Goal: Use online tool/utility: Utilize a website feature to perform a specific function

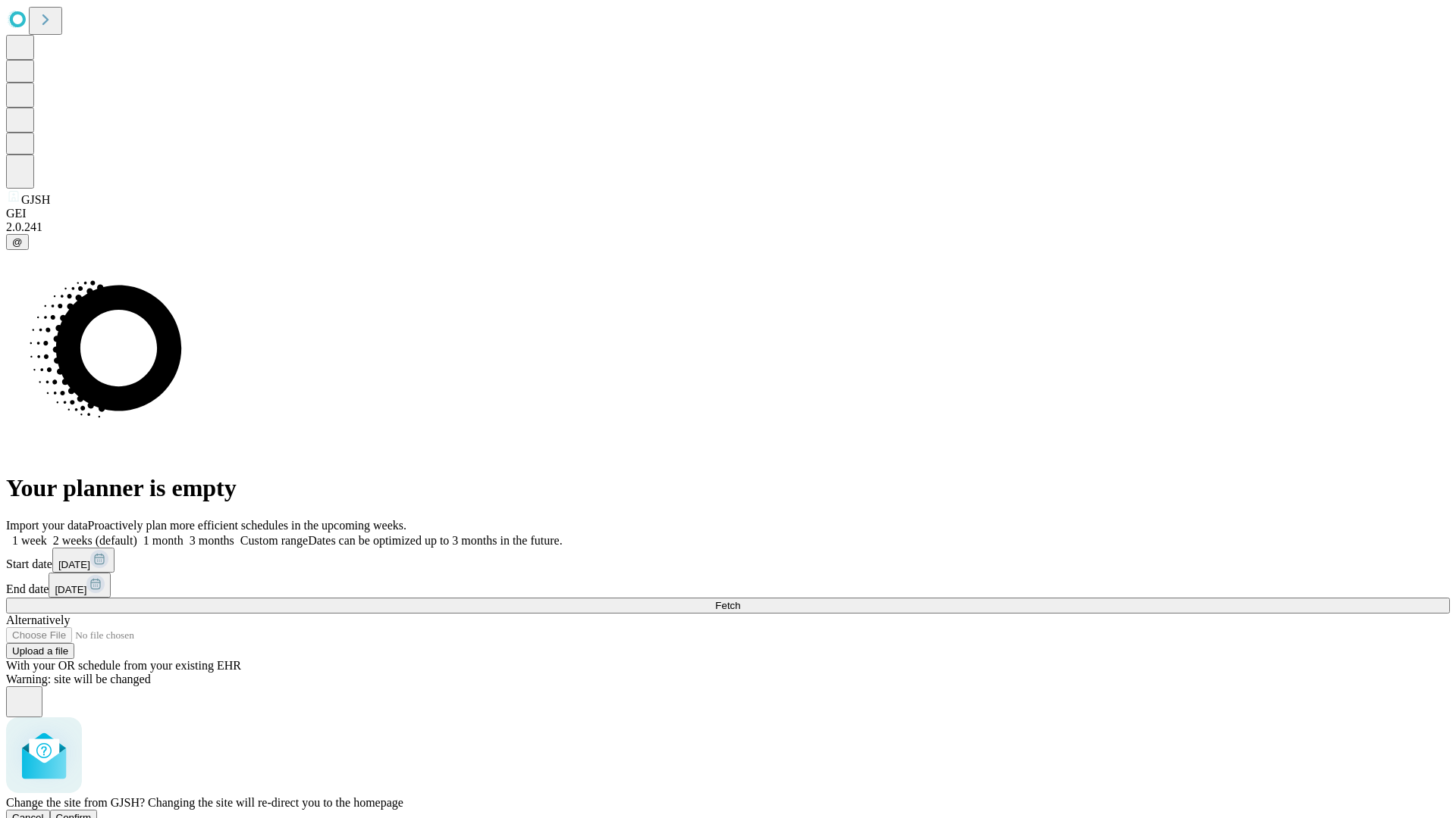
click at [91, 812] on span "Confirm" at bounding box center [73, 818] width 35 height 11
click at [184, 535] on label "1 month" at bounding box center [160, 541] width 47 height 13
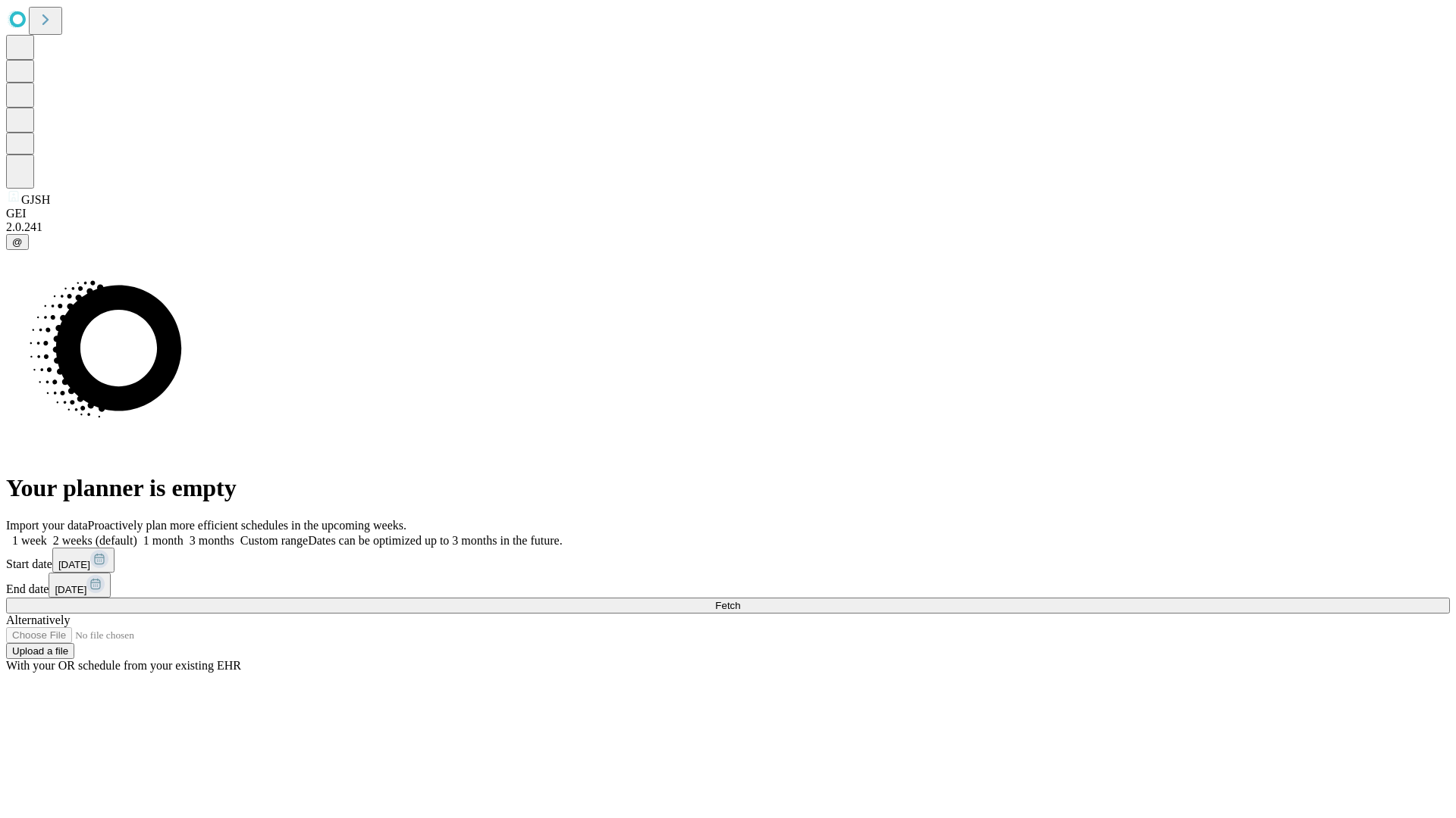
click at [740, 600] on span "Fetch" at bounding box center [727, 606] width 25 height 11
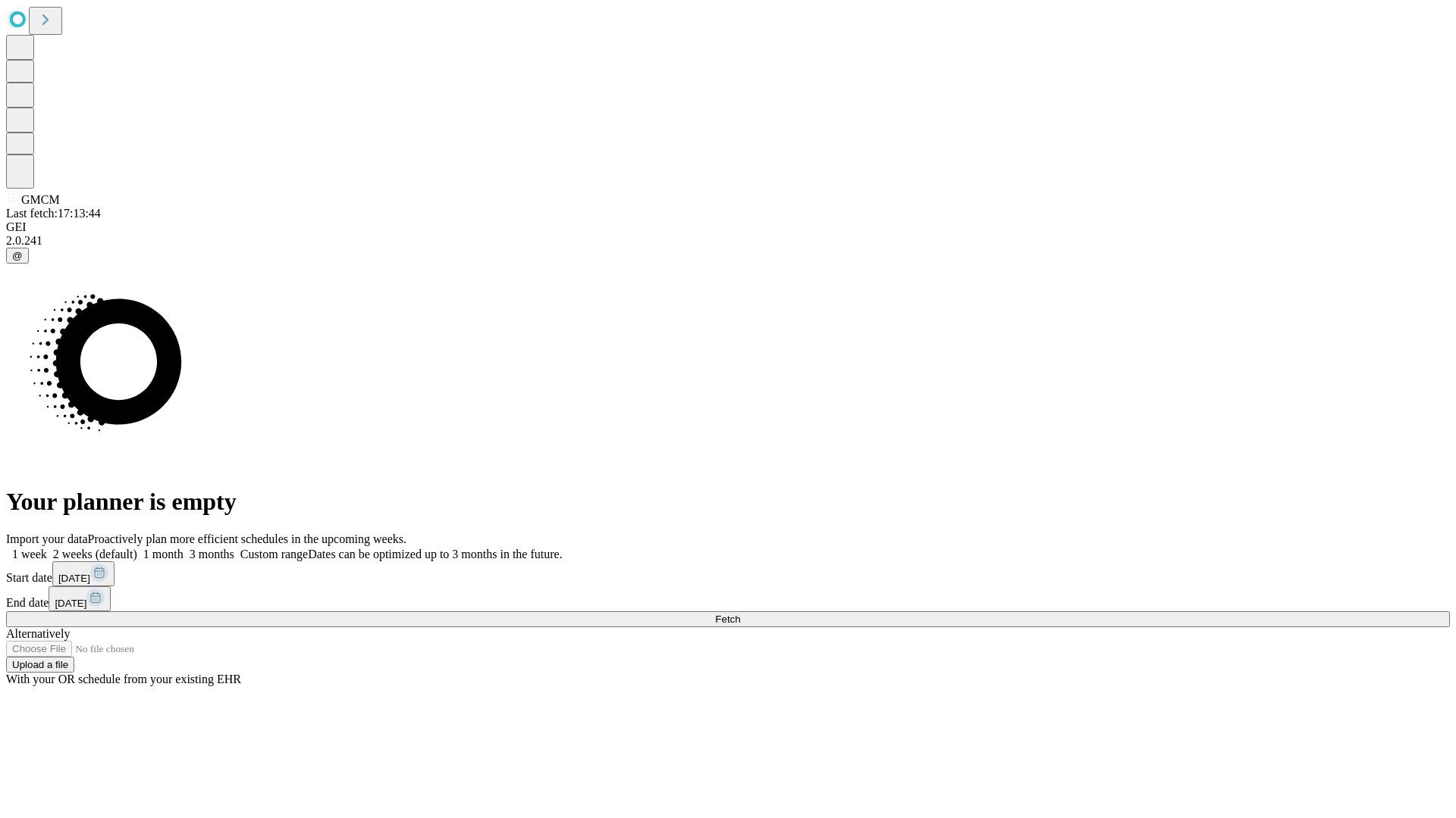
click at [184, 548] on label "1 month" at bounding box center [160, 555] width 47 height 13
click at [740, 614] on span "Fetch" at bounding box center [727, 619] width 25 height 11
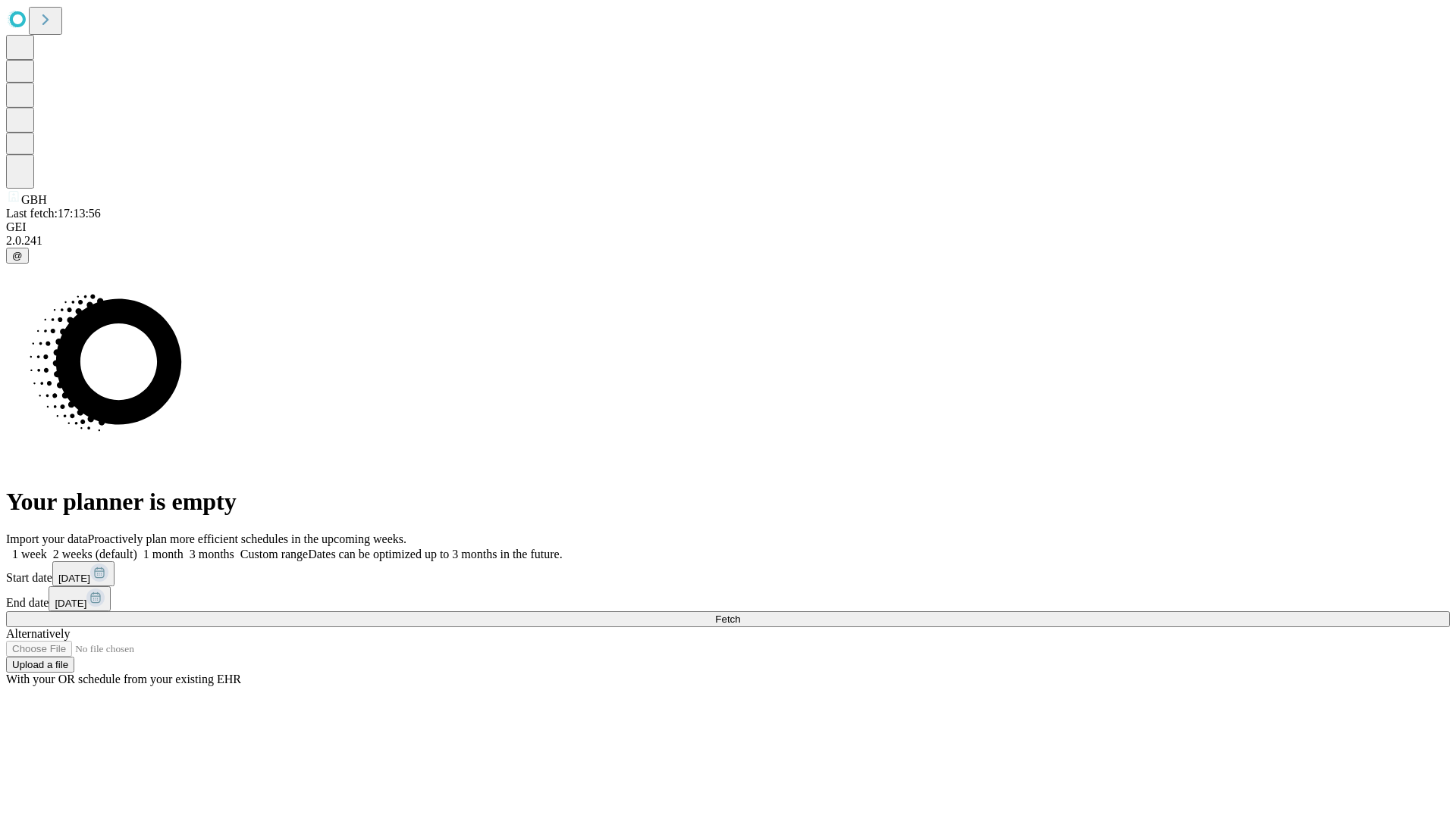
click at [184, 548] on label "1 month" at bounding box center [160, 555] width 47 height 13
click at [740, 614] on span "Fetch" at bounding box center [727, 619] width 25 height 11
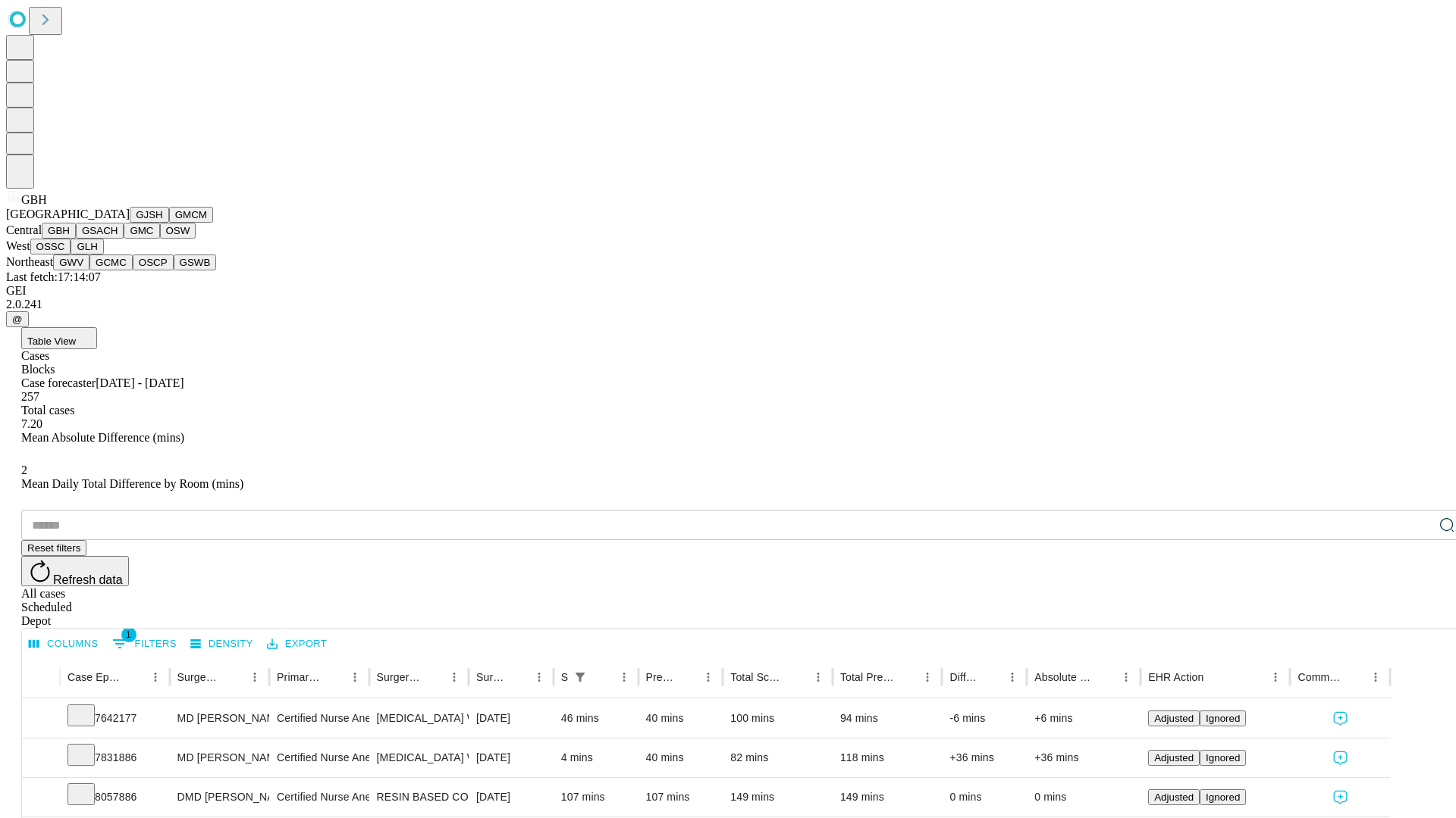
click at [117, 239] on button "GSACH" at bounding box center [100, 230] width 48 height 16
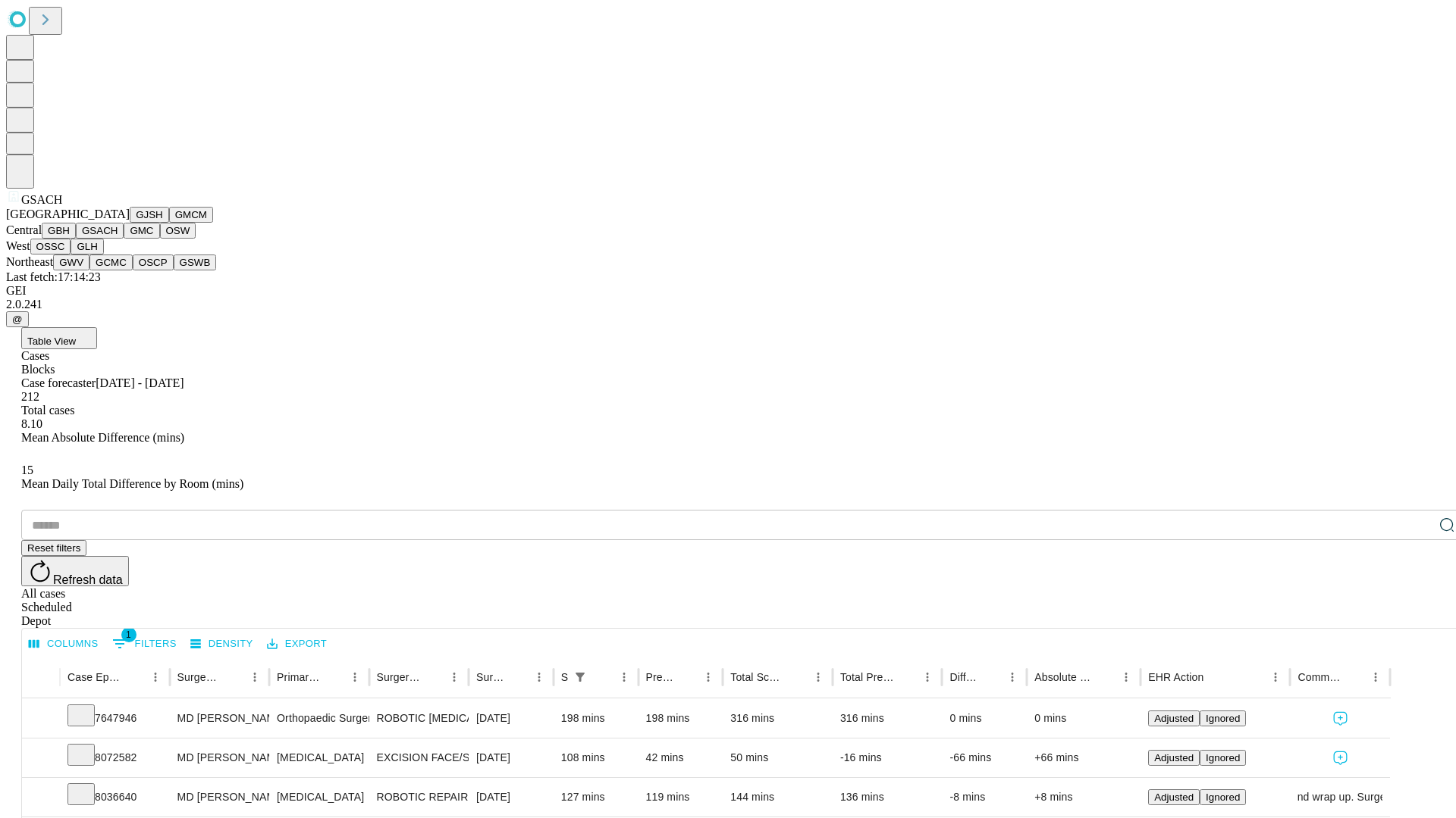
click at [124, 239] on button "GMC" at bounding box center [141, 230] width 35 height 16
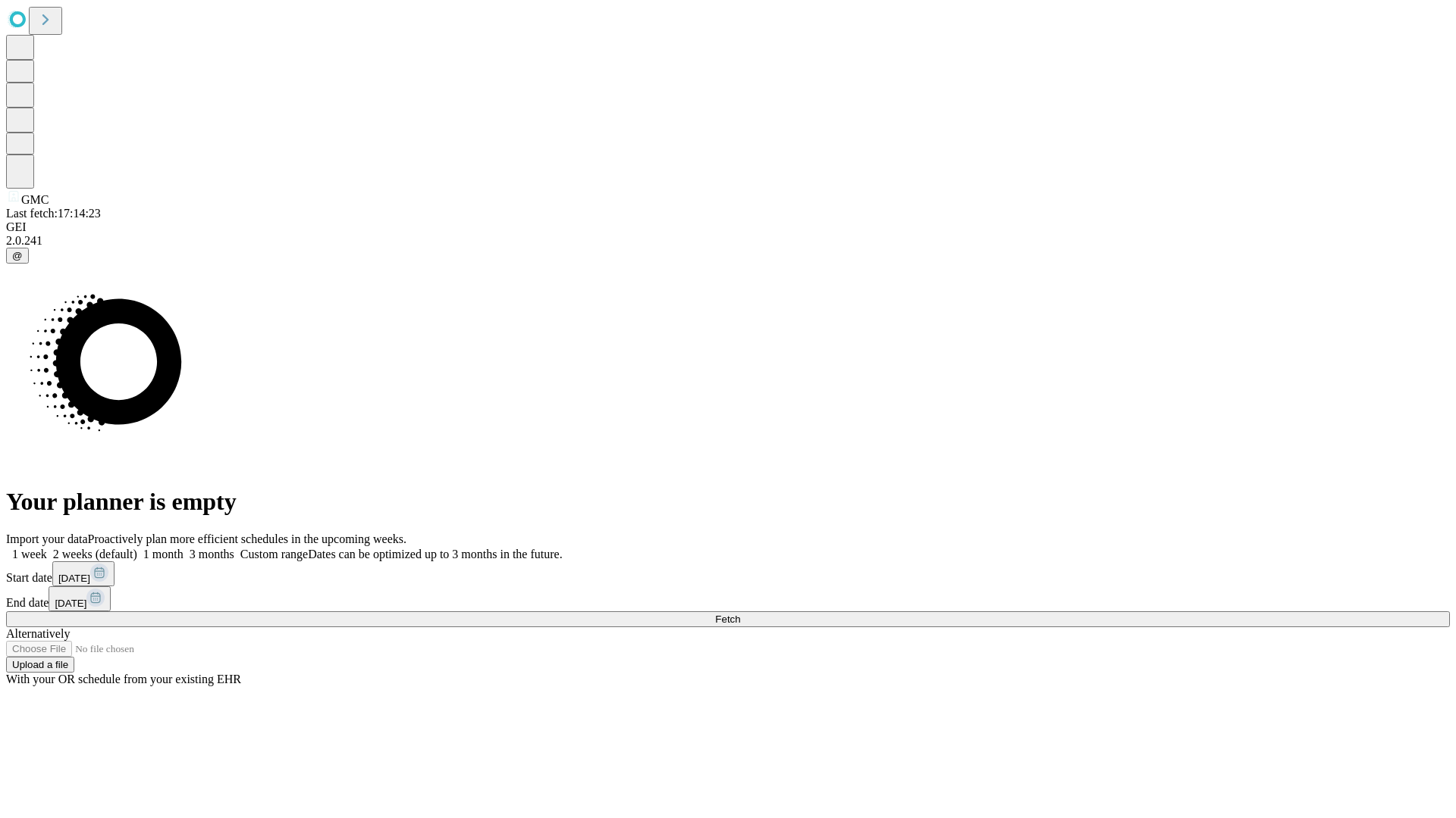
click at [184, 548] on label "1 month" at bounding box center [160, 555] width 47 height 13
click at [740, 614] on span "Fetch" at bounding box center [727, 619] width 25 height 11
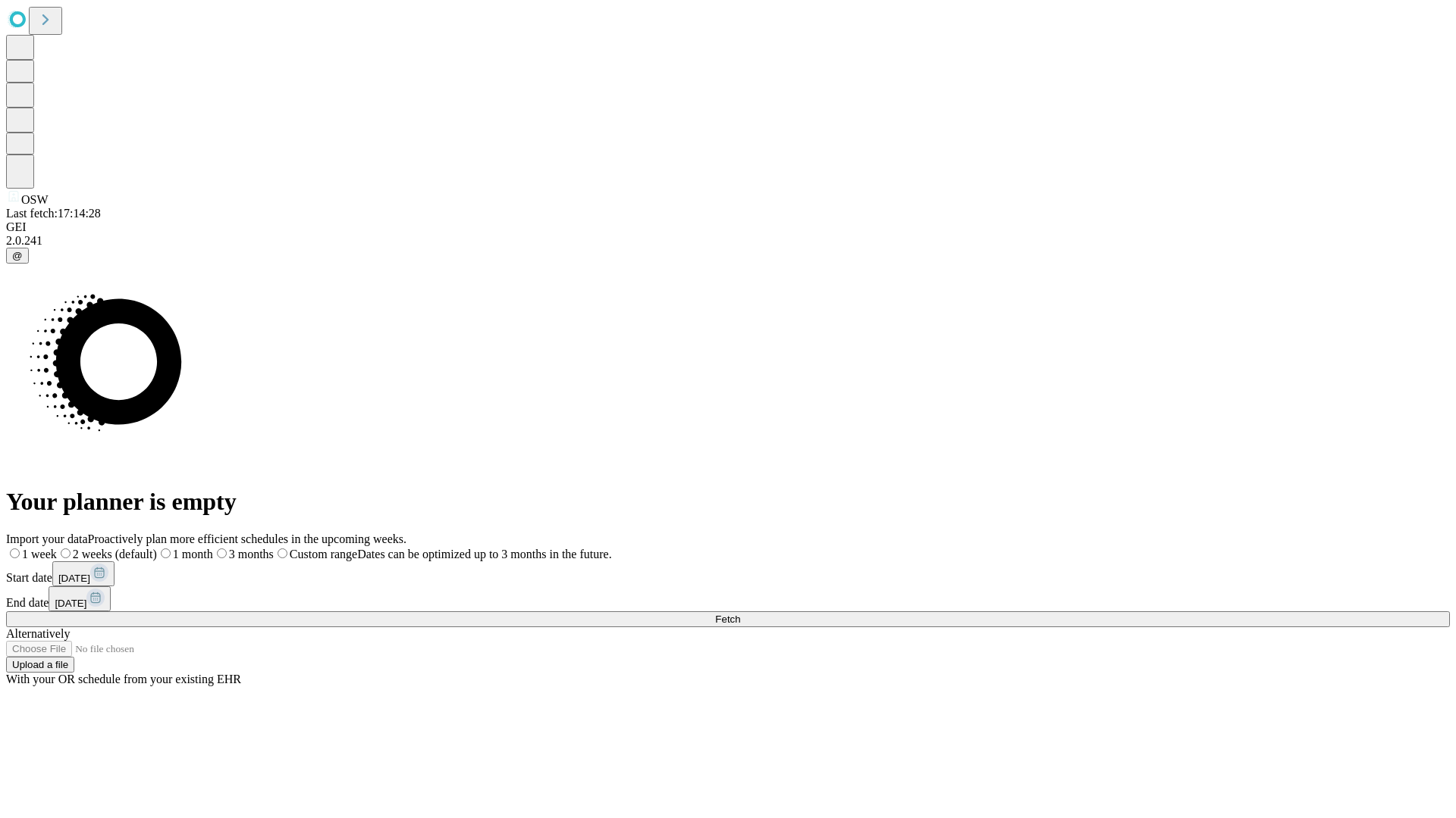
click at [213, 548] on label "1 month" at bounding box center [185, 555] width 56 height 13
click at [740, 614] on span "Fetch" at bounding box center [727, 619] width 25 height 11
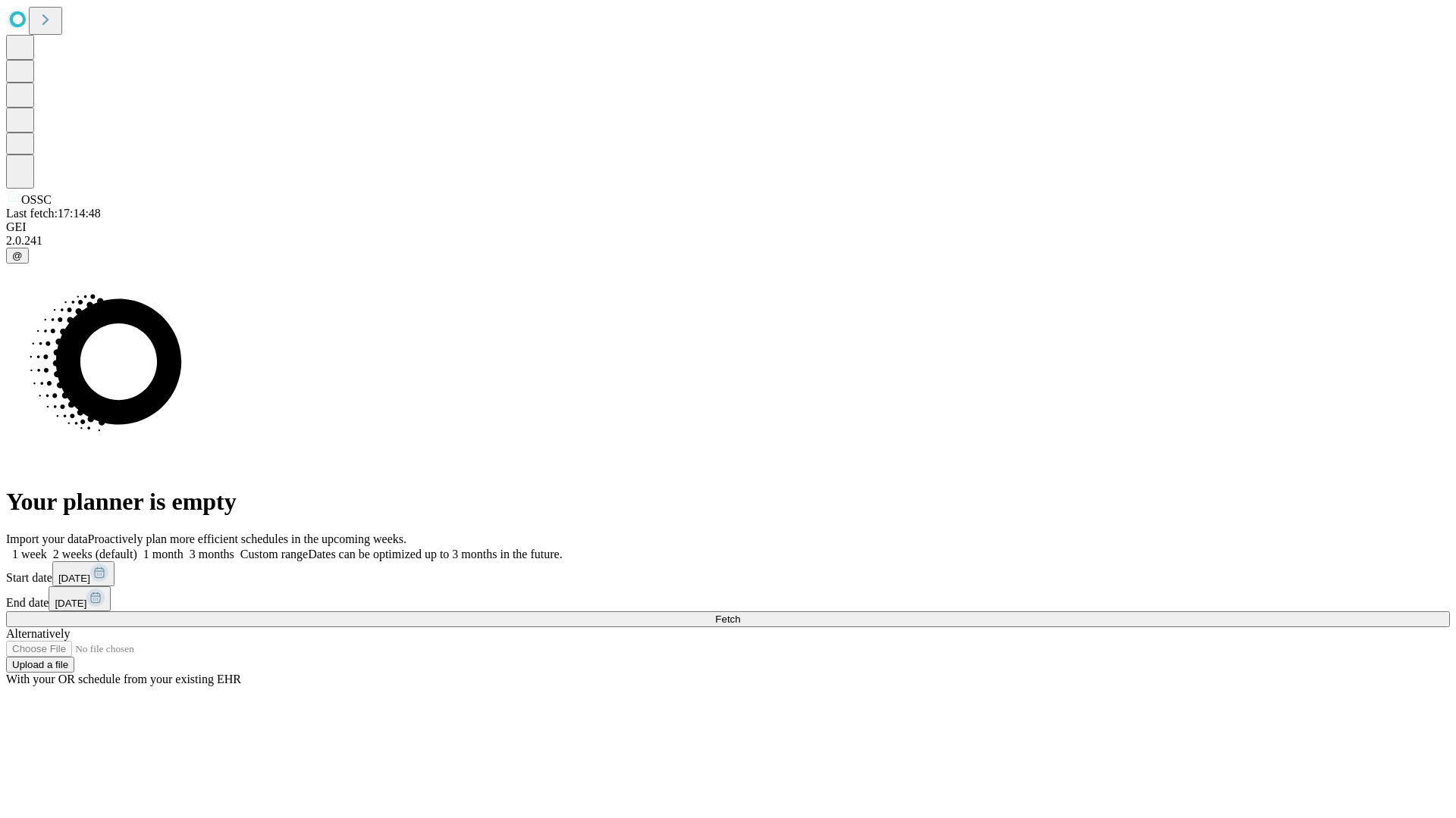
click at [184, 548] on label "1 month" at bounding box center [160, 555] width 47 height 13
click at [740, 614] on span "Fetch" at bounding box center [727, 619] width 25 height 11
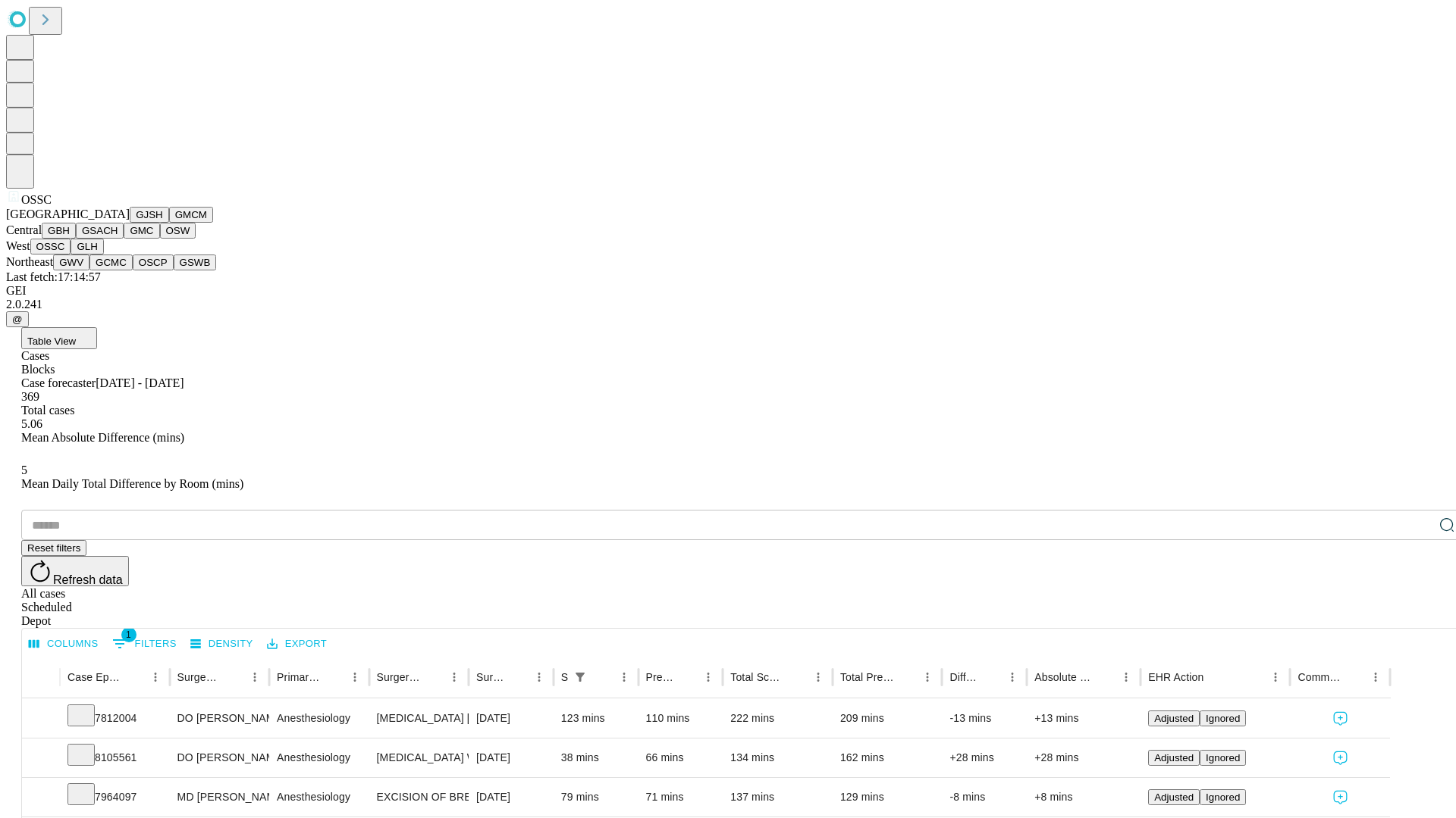
click at [103, 255] on button "GLH" at bounding box center [87, 246] width 32 height 16
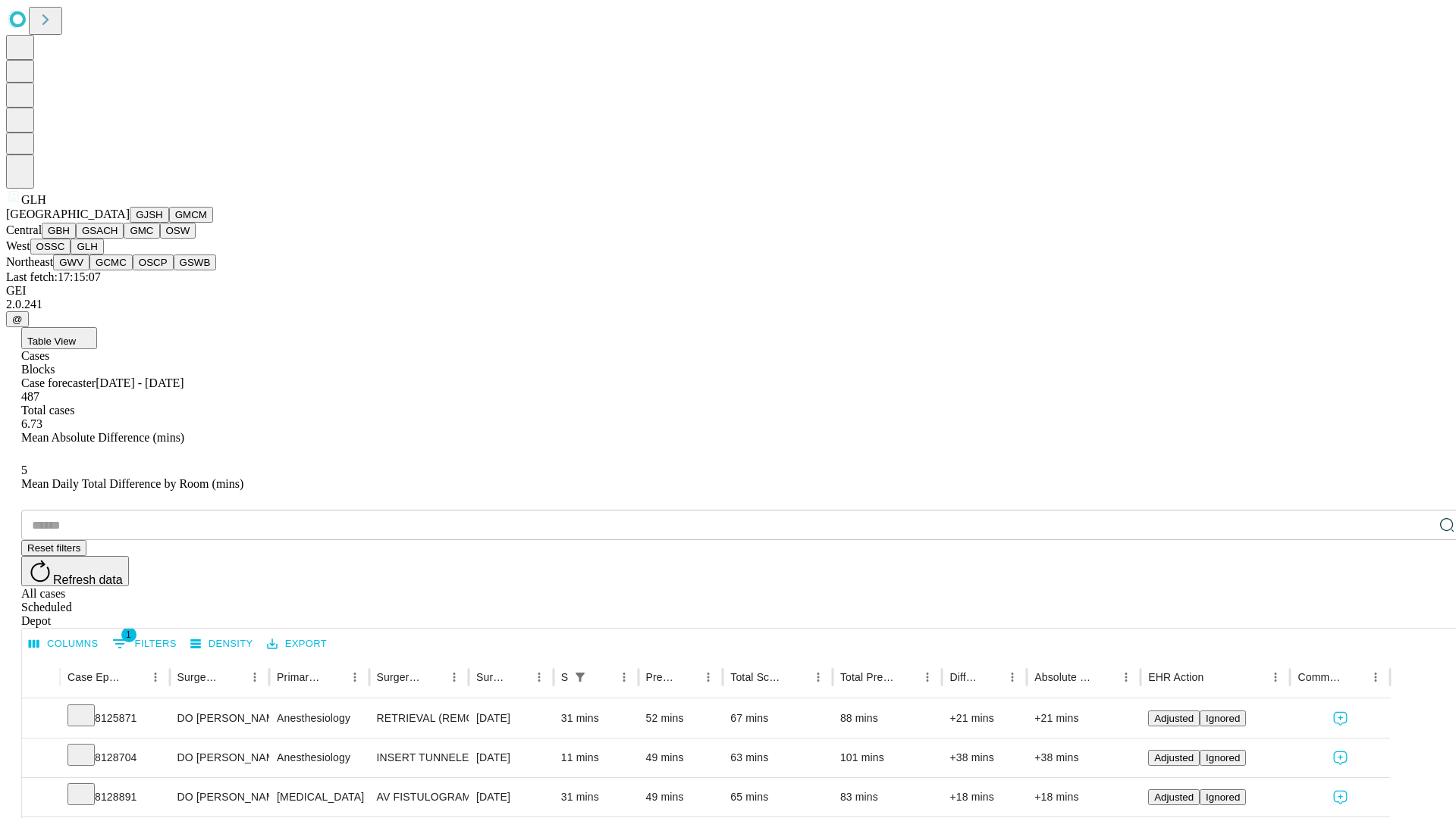
click at [89, 270] on button "GWV" at bounding box center [71, 263] width 36 height 16
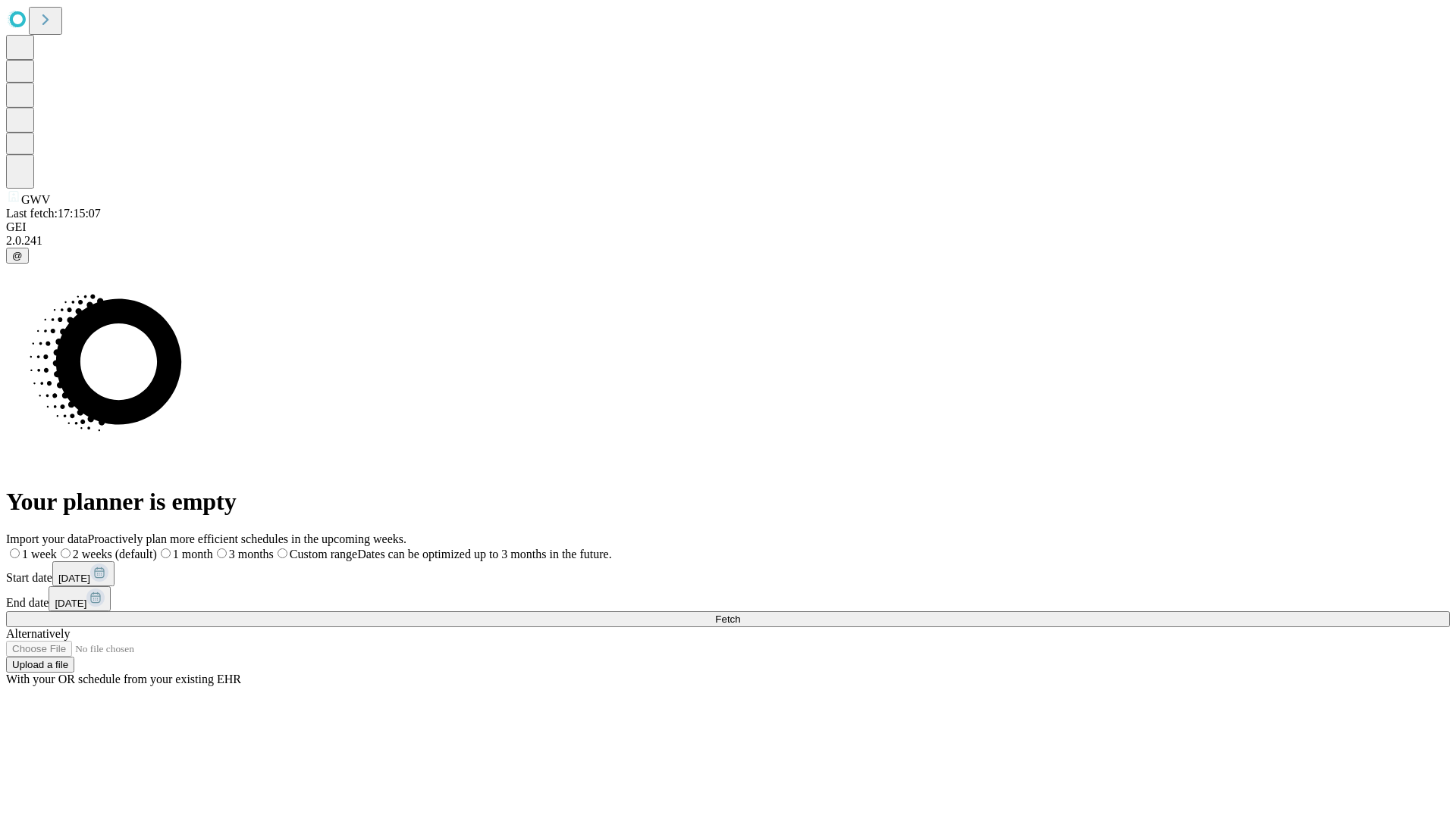
click at [213, 548] on label "1 month" at bounding box center [185, 555] width 56 height 13
click at [740, 614] on span "Fetch" at bounding box center [727, 619] width 25 height 11
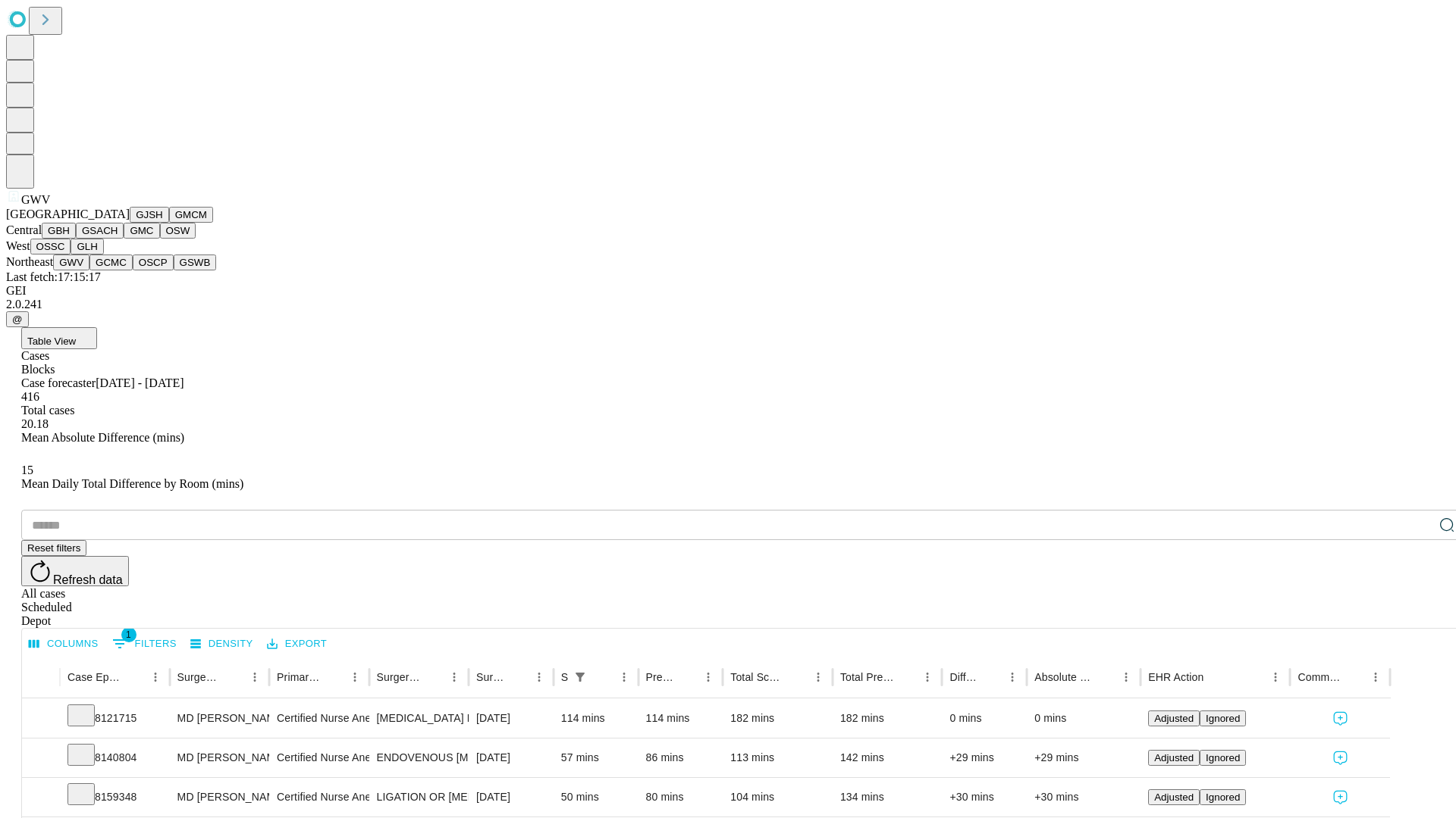
click at [117, 270] on button "GCMC" at bounding box center [110, 263] width 43 height 16
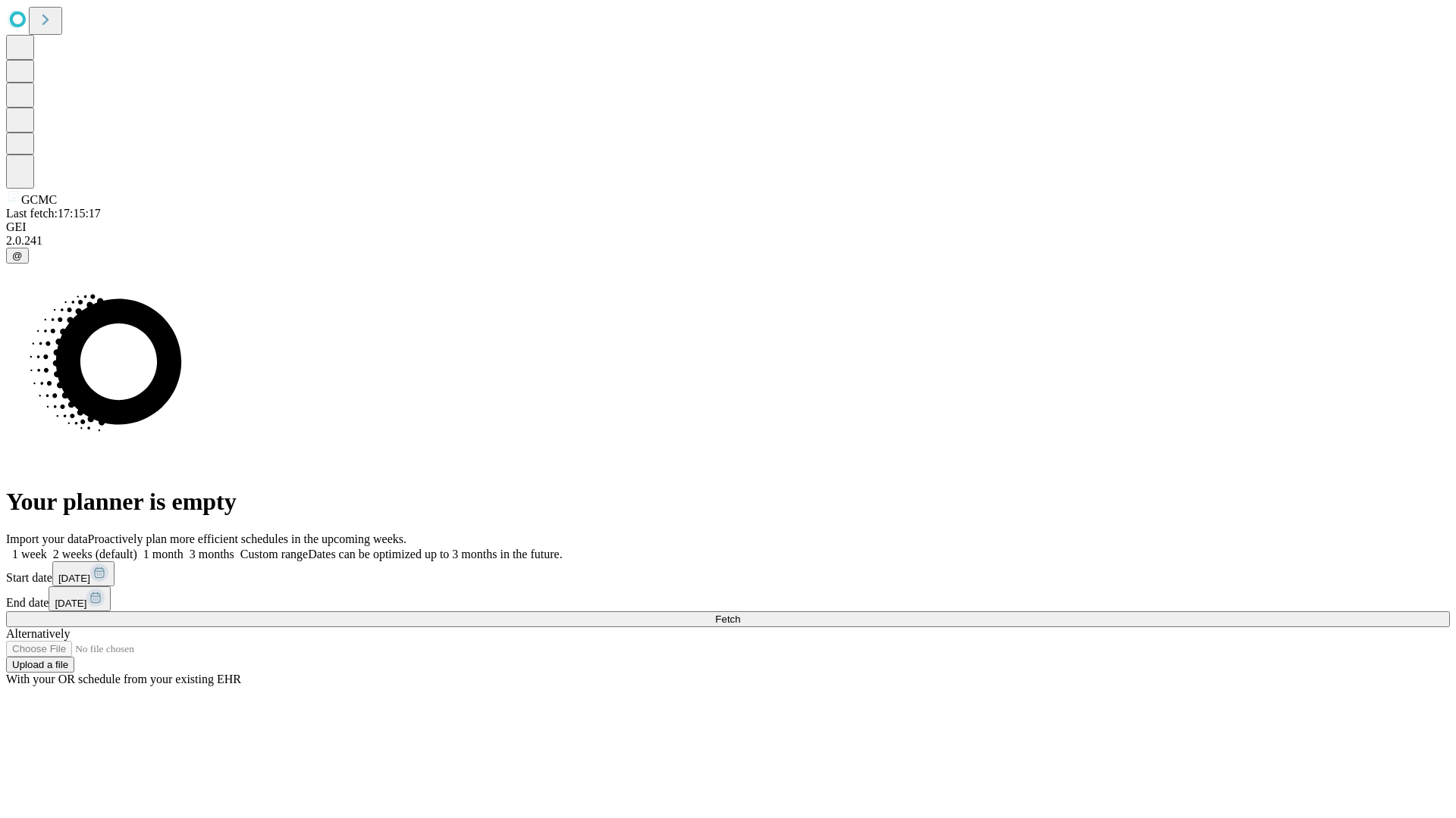
click at [184, 548] on label "1 month" at bounding box center [160, 555] width 47 height 13
click at [740, 614] on span "Fetch" at bounding box center [727, 619] width 25 height 11
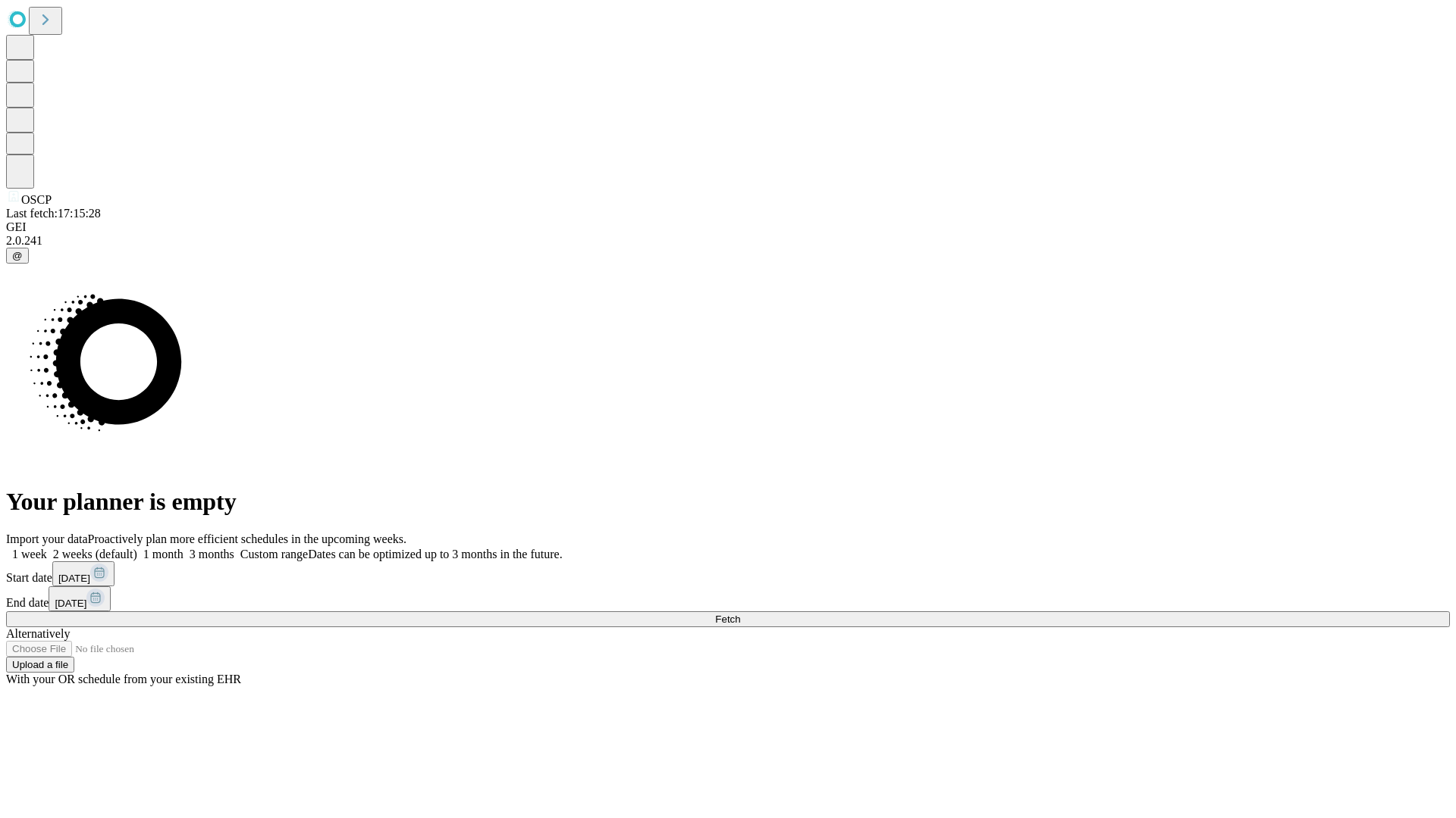
click at [184, 548] on label "1 month" at bounding box center [160, 555] width 47 height 13
click at [740, 614] on span "Fetch" at bounding box center [727, 619] width 25 height 11
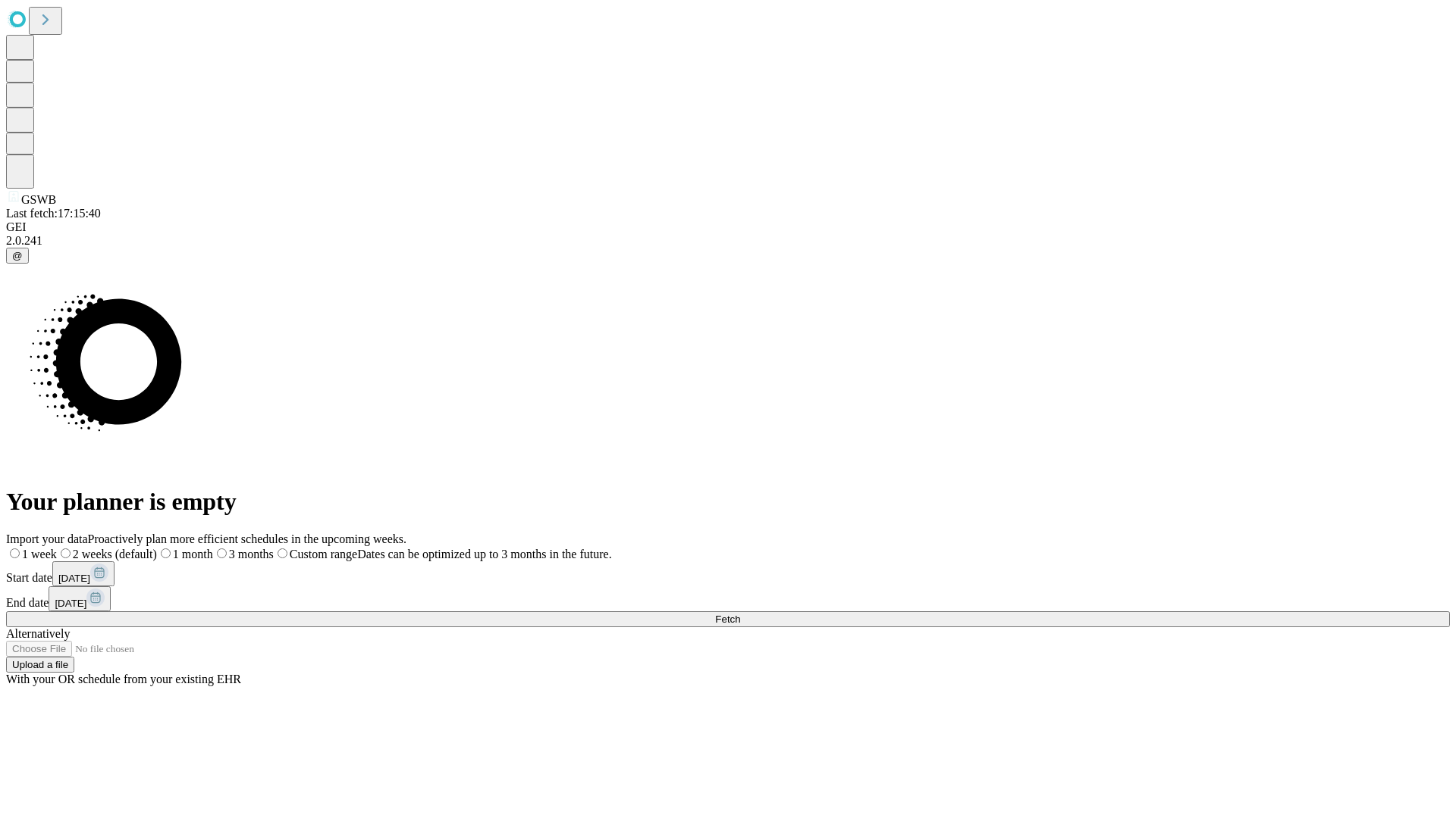
click at [740, 614] on span "Fetch" at bounding box center [727, 619] width 25 height 11
